Goal: Task Accomplishment & Management: Complete application form

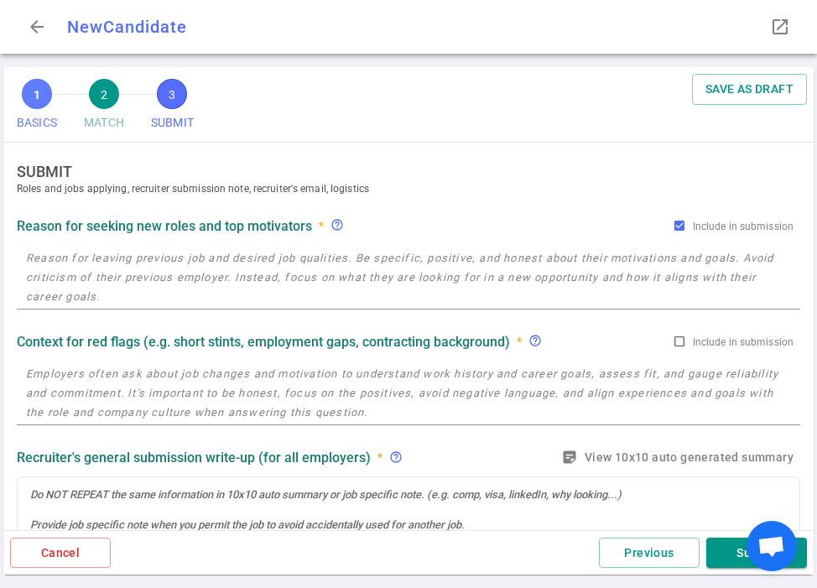
type textarea "He just recently got back in the market because he's looking for new challenges…"
radio input "true"
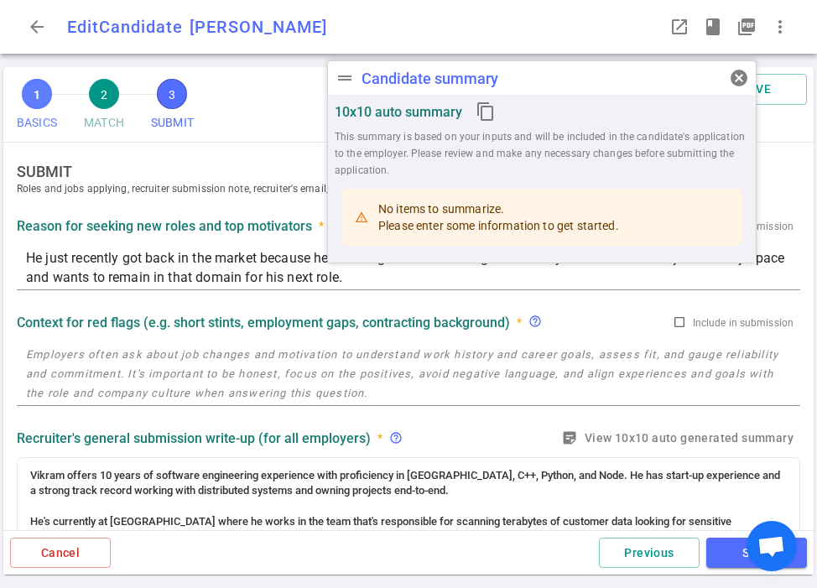
click at [35, 92] on span "1" at bounding box center [37, 94] width 30 height 30
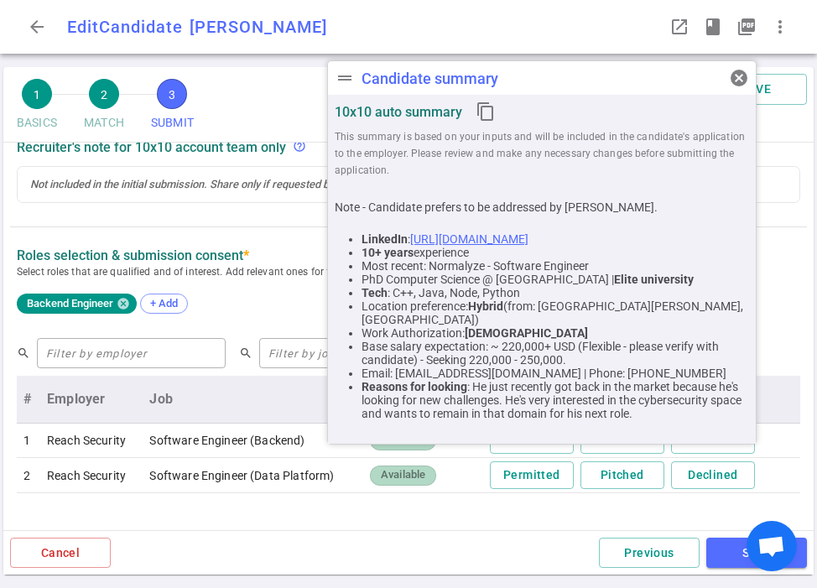
scroll to position [600, 0]
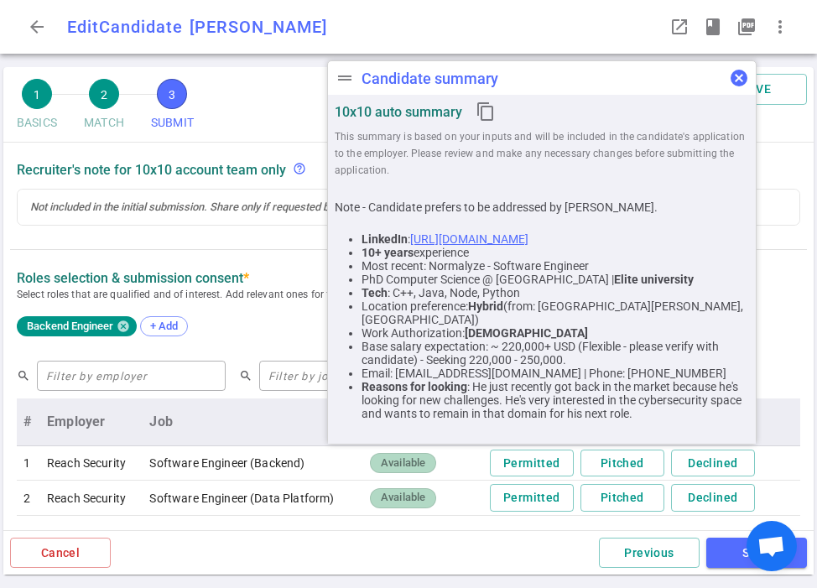
click at [742, 74] on span "cancel" at bounding box center [739, 78] width 20 height 20
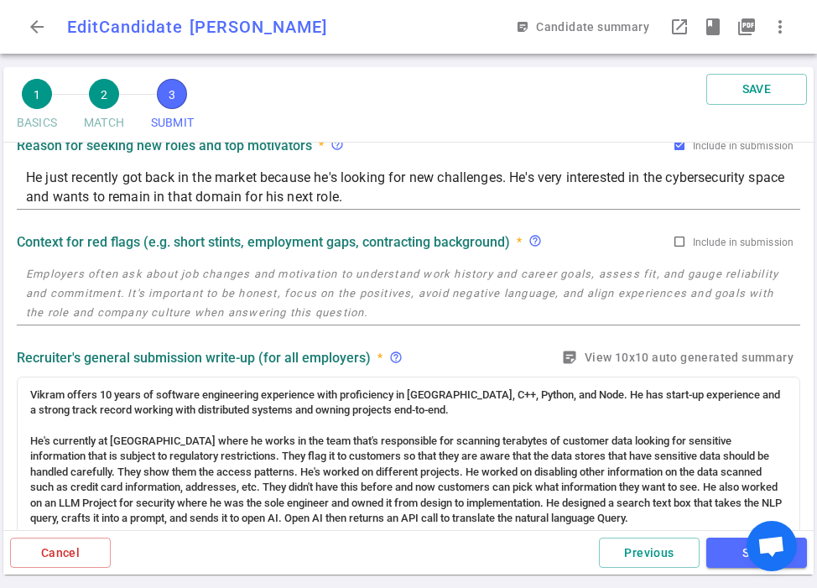
scroll to position [0, 0]
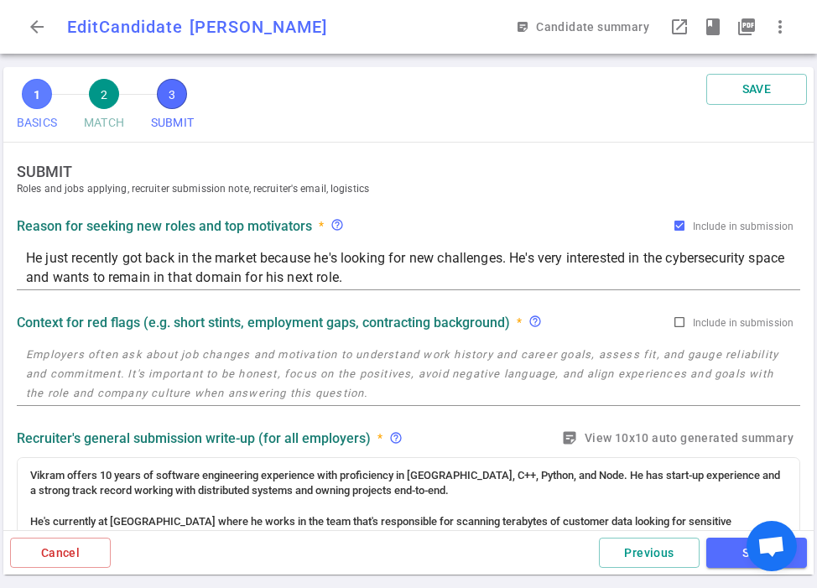
click at [37, 98] on span "1" at bounding box center [37, 94] width 30 height 30
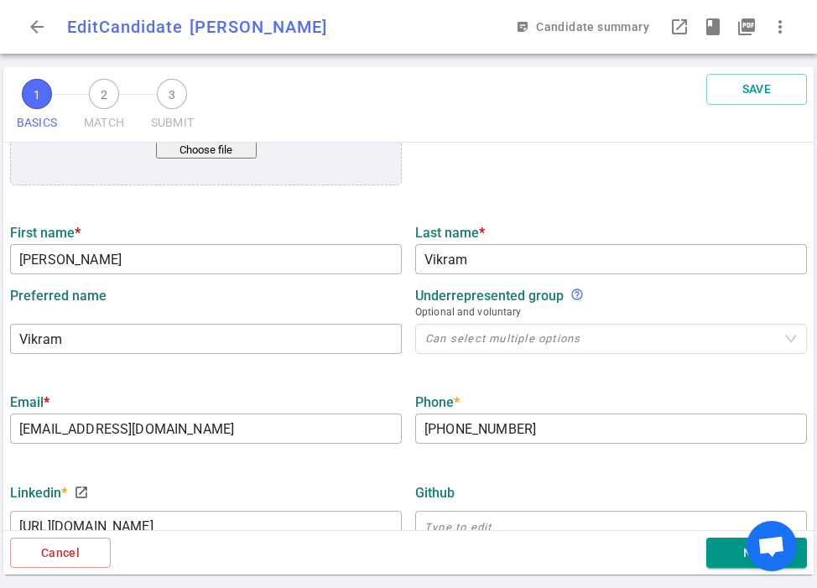
scroll to position [192, 0]
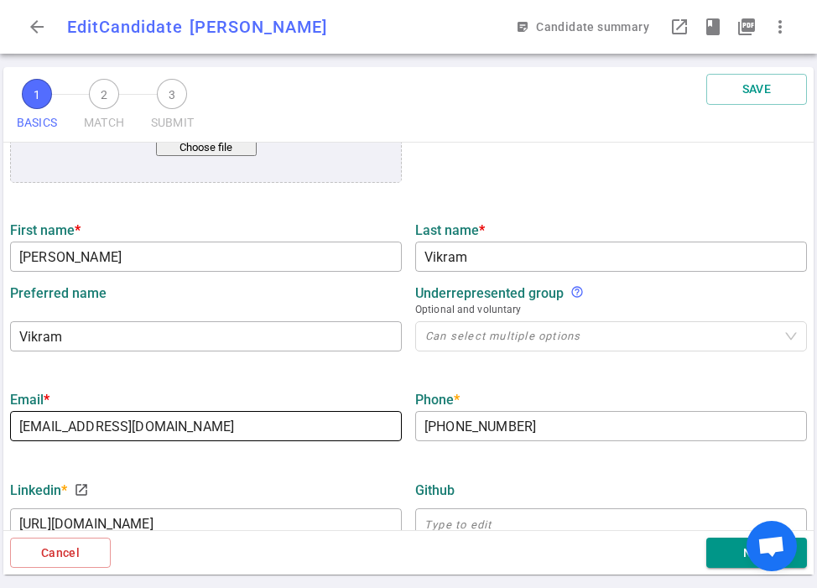
click at [255, 430] on input "[EMAIL_ADDRESS][DOMAIN_NAME]" at bounding box center [206, 426] width 392 height 27
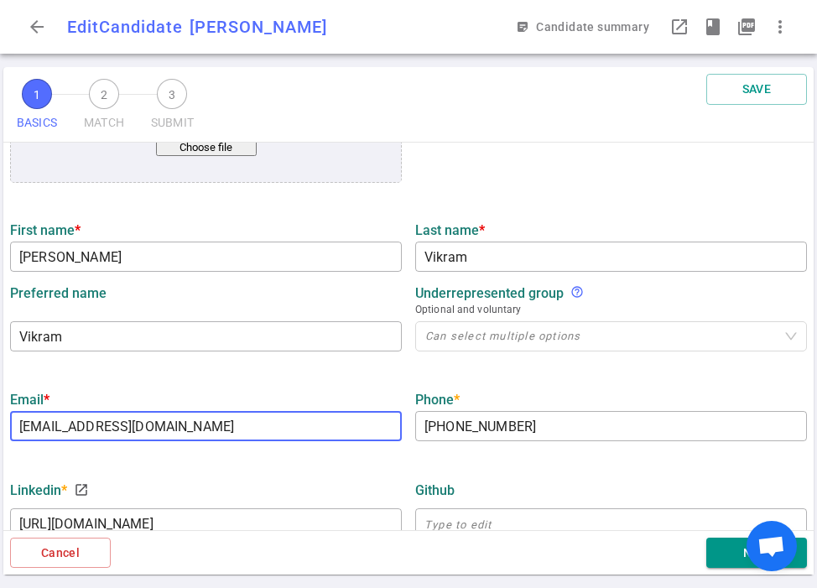
click at [255, 430] on input "[EMAIL_ADDRESS][DOMAIN_NAME]" at bounding box center [206, 426] width 392 height 27
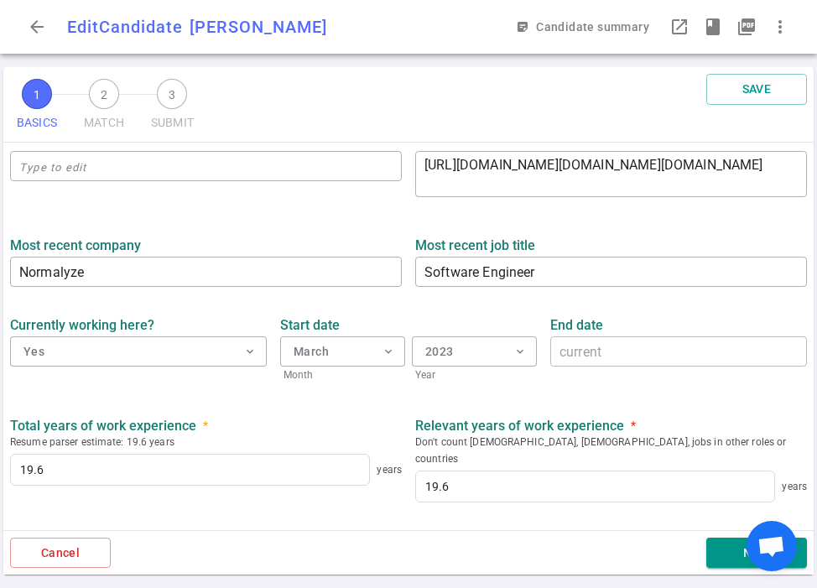
scroll to position [547, 0]
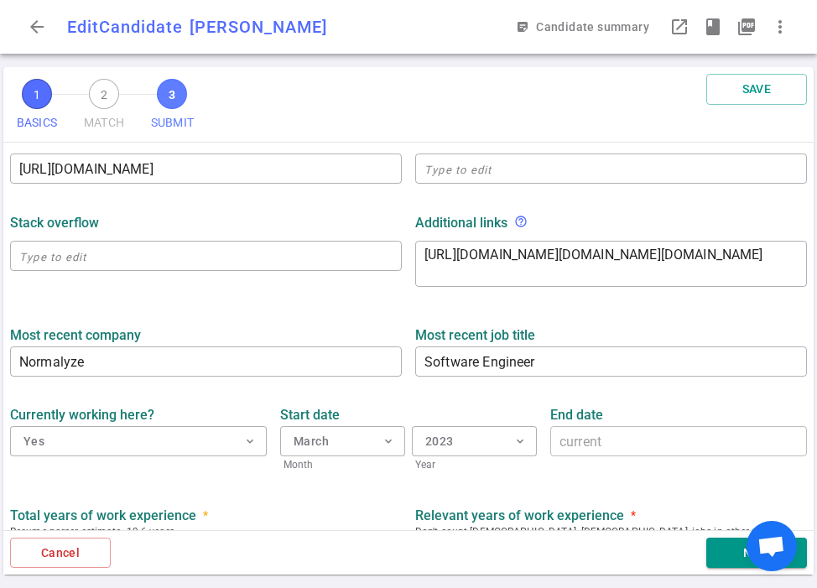
click at [175, 91] on span "3" at bounding box center [172, 94] width 30 height 30
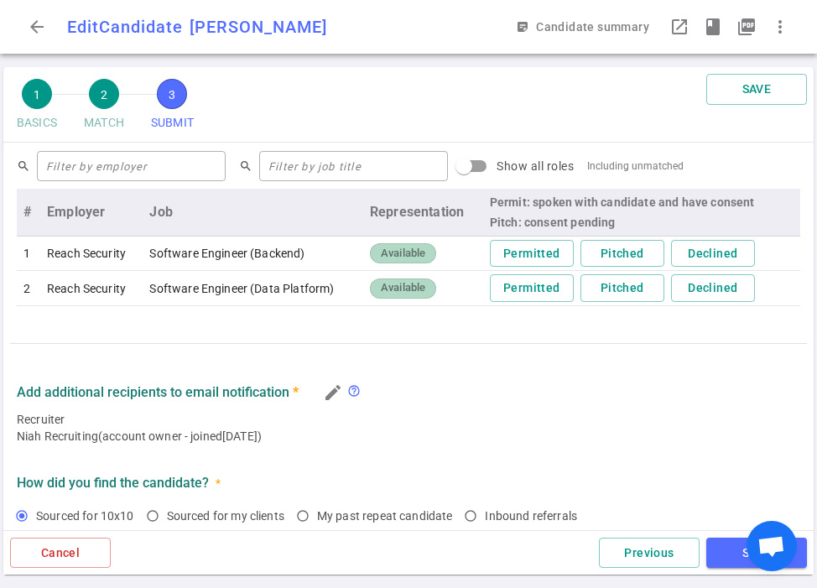
scroll to position [839, 0]
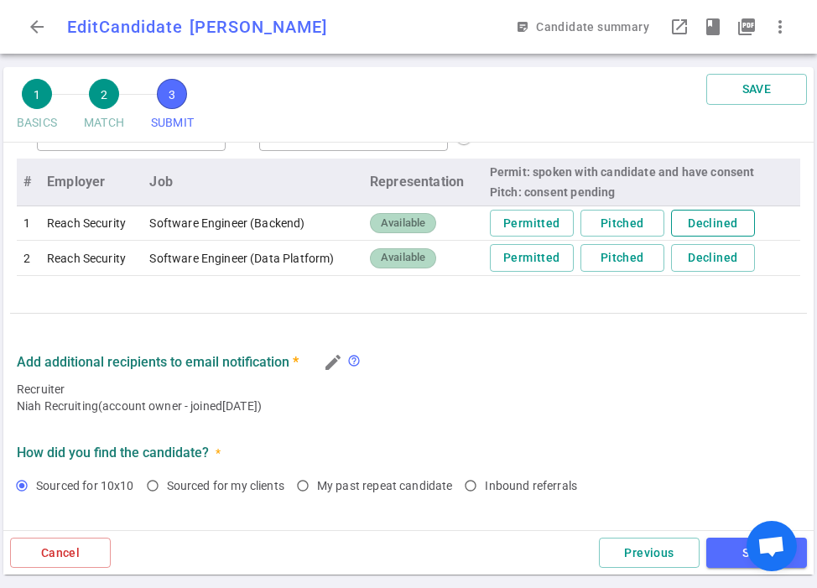
click at [719, 224] on button "Declined" at bounding box center [713, 224] width 84 height 28
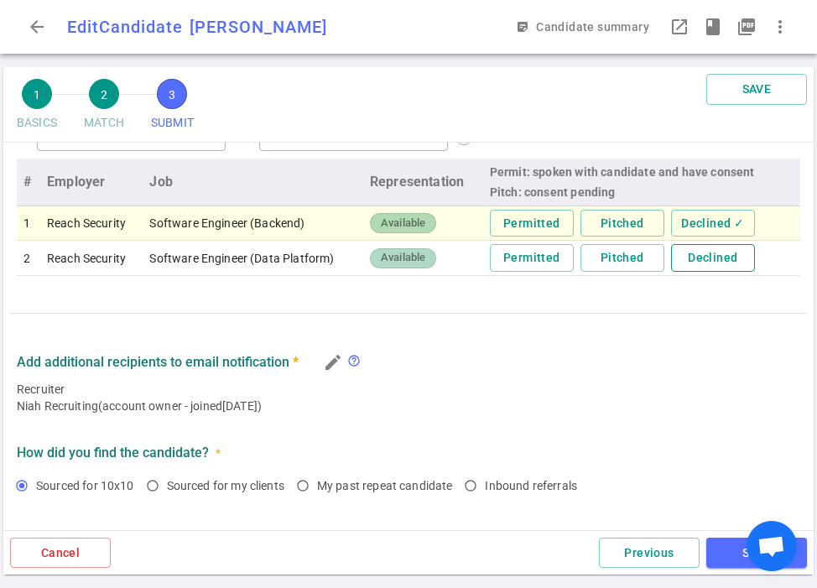
click at [723, 262] on button "Declined" at bounding box center [713, 258] width 84 height 28
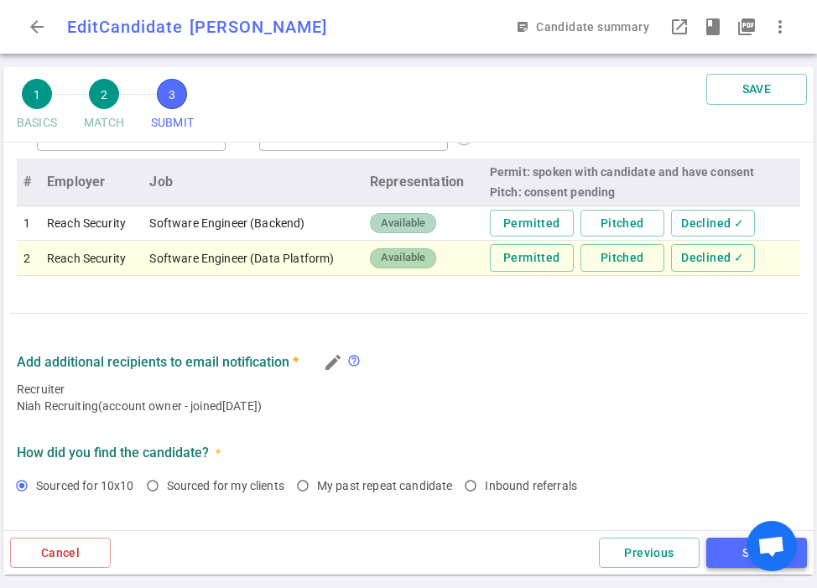
click at [724, 559] on button "SAVE" at bounding box center [756, 553] width 101 height 31
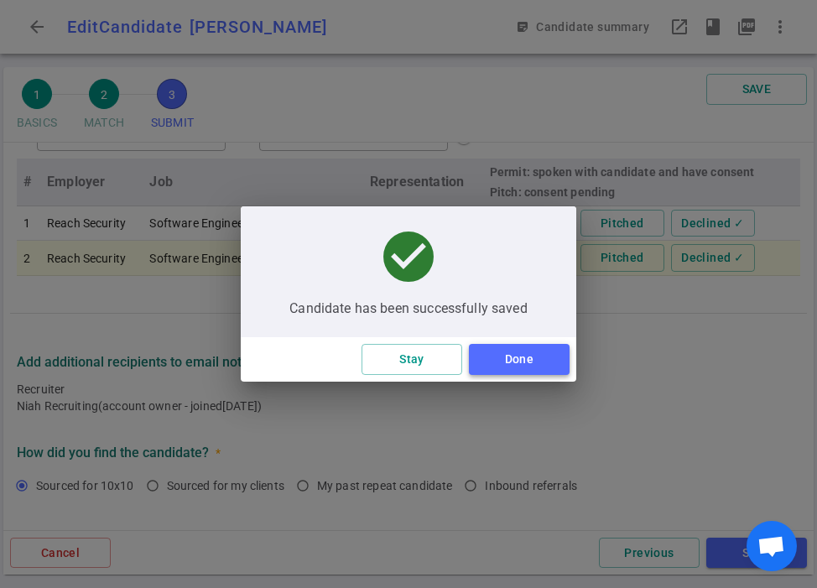
click at [525, 373] on button "Done" at bounding box center [519, 359] width 101 height 31
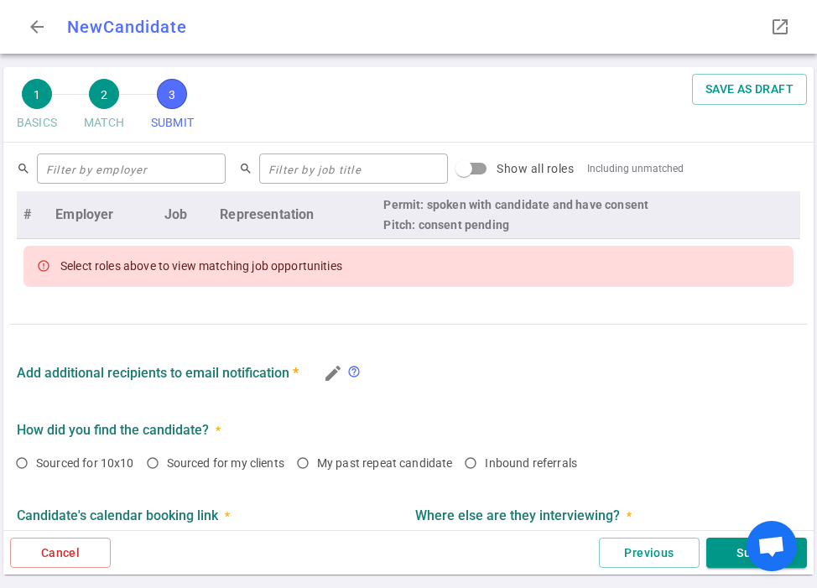
scroll to position [704, 0]
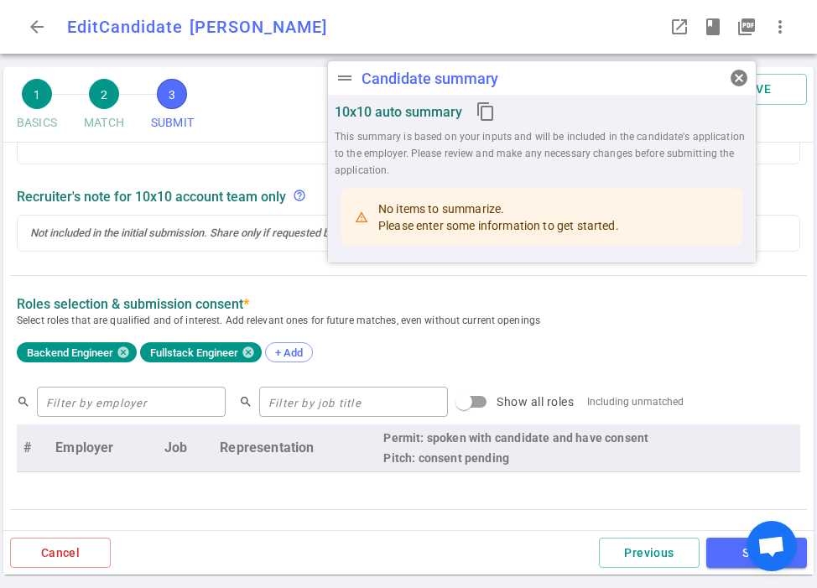
type textarea "Seeking new challenges and wants to be more impactful."
type textarea "*** Candidate has thick accent but conversational [PERSON_NAME] offers 15 years…"
radio input "true"
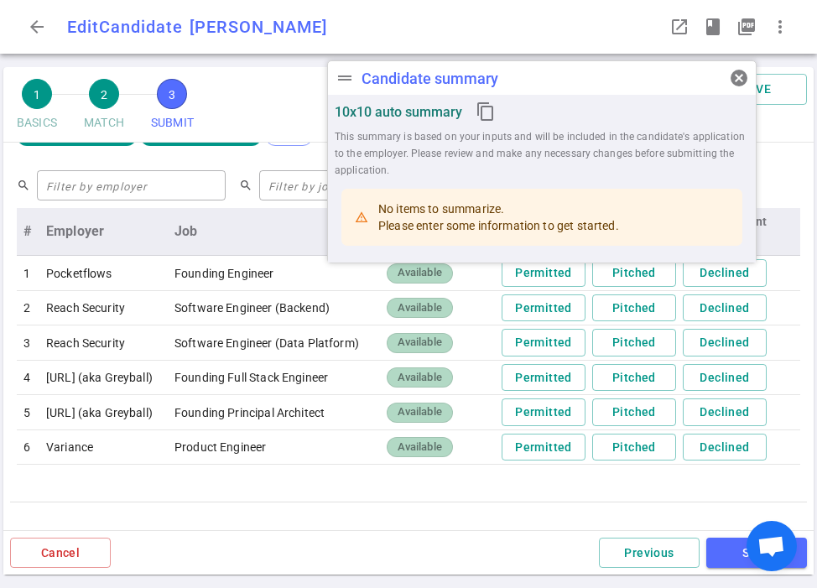
scroll to position [937, 0]
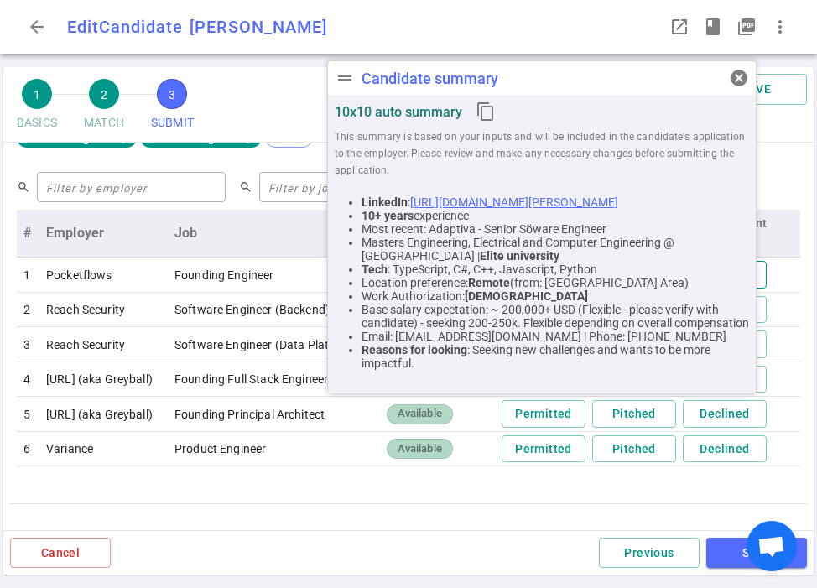
click at [766, 273] on button "Declined" at bounding box center [725, 275] width 84 height 28
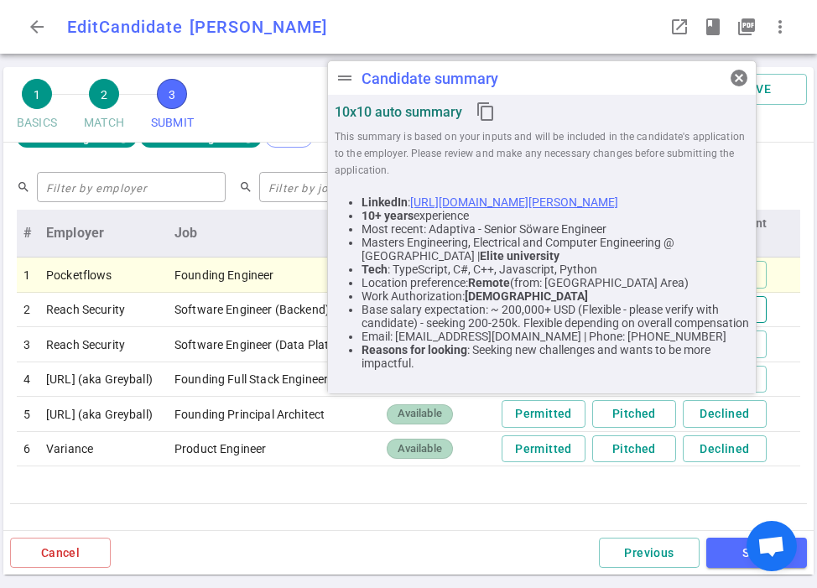
click at [766, 311] on button "Declined" at bounding box center [725, 310] width 84 height 28
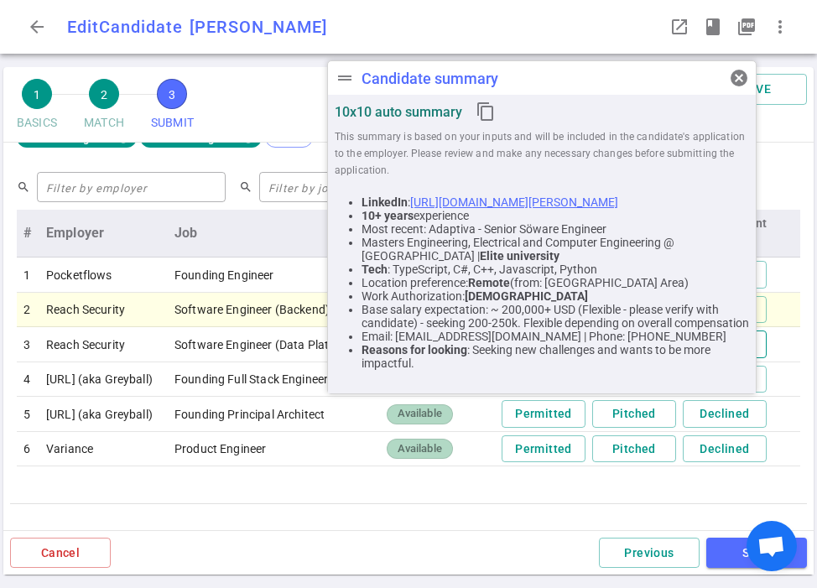
click at [766, 345] on button "Declined" at bounding box center [725, 344] width 84 height 28
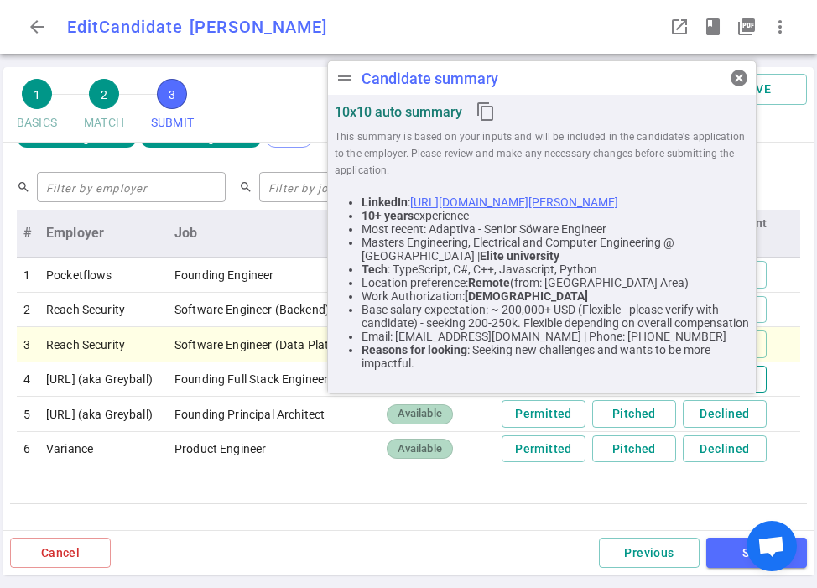
click at [766, 374] on button "Declined" at bounding box center [725, 380] width 84 height 28
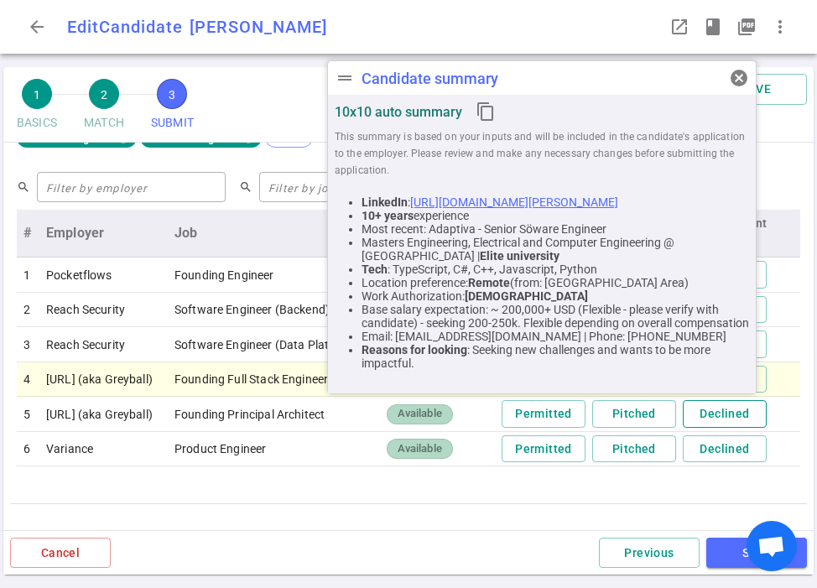
click at [766, 408] on button "Declined" at bounding box center [725, 414] width 84 height 28
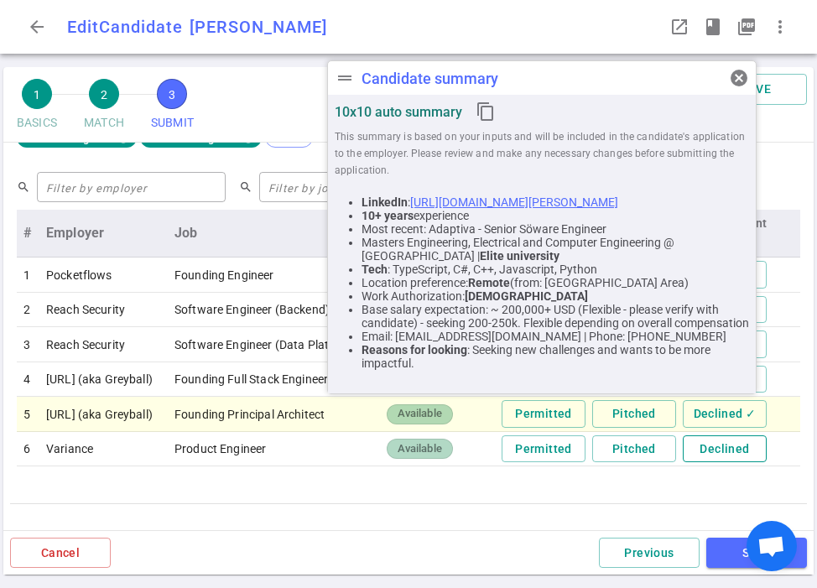
click at [757, 451] on button "Declined" at bounding box center [725, 449] width 84 height 28
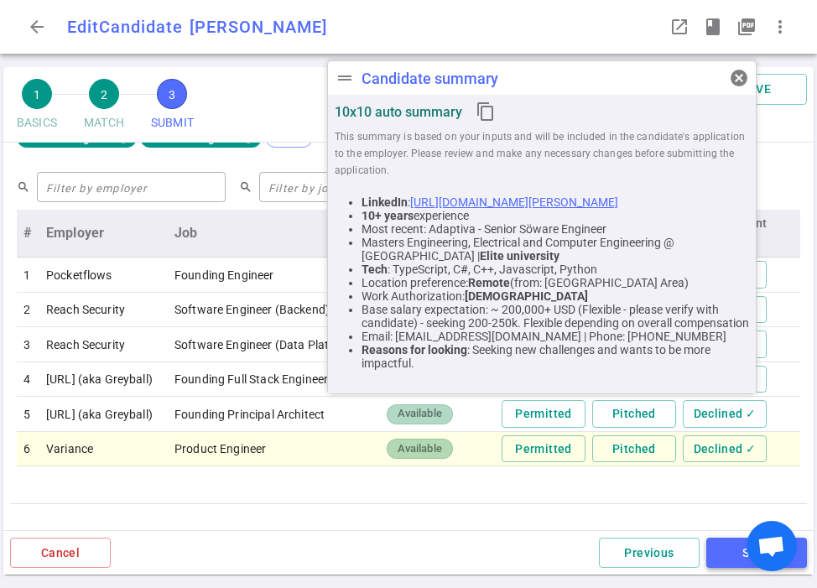
click at [731, 554] on button "SAVE" at bounding box center [756, 553] width 101 height 31
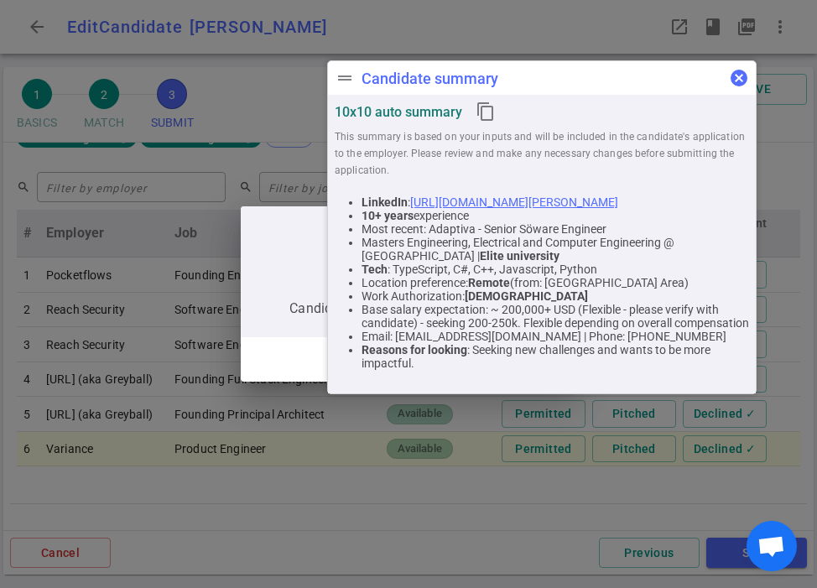
click at [735, 77] on span "cancel" at bounding box center [739, 78] width 20 height 20
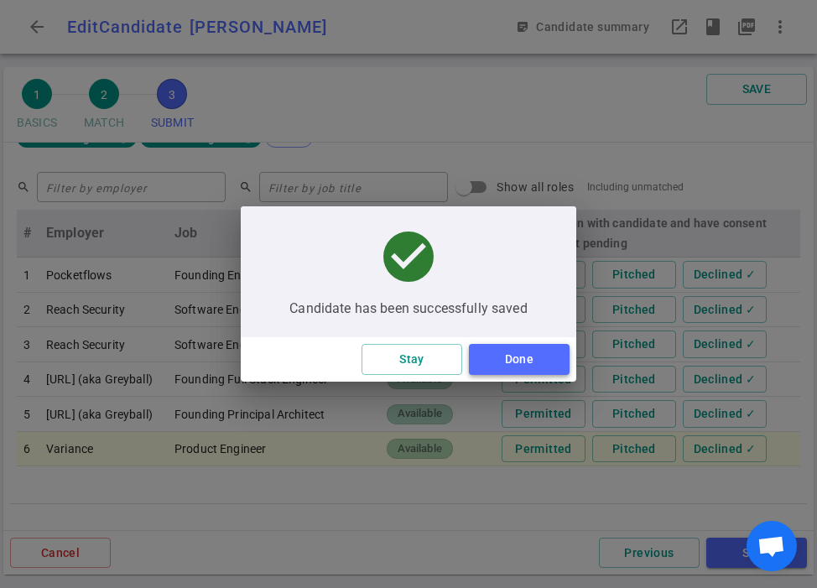
click at [540, 367] on button "Done" at bounding box center [519, 359] width 101 height 31
